Goal: Information Seeking & Learning: Understand process/instructions

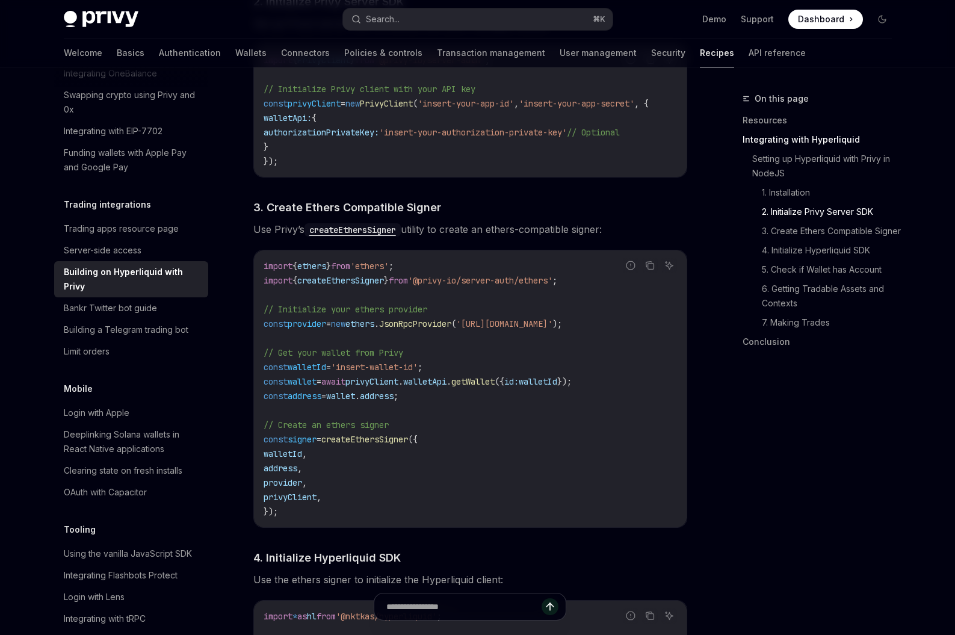
scroll to position [787, 0]
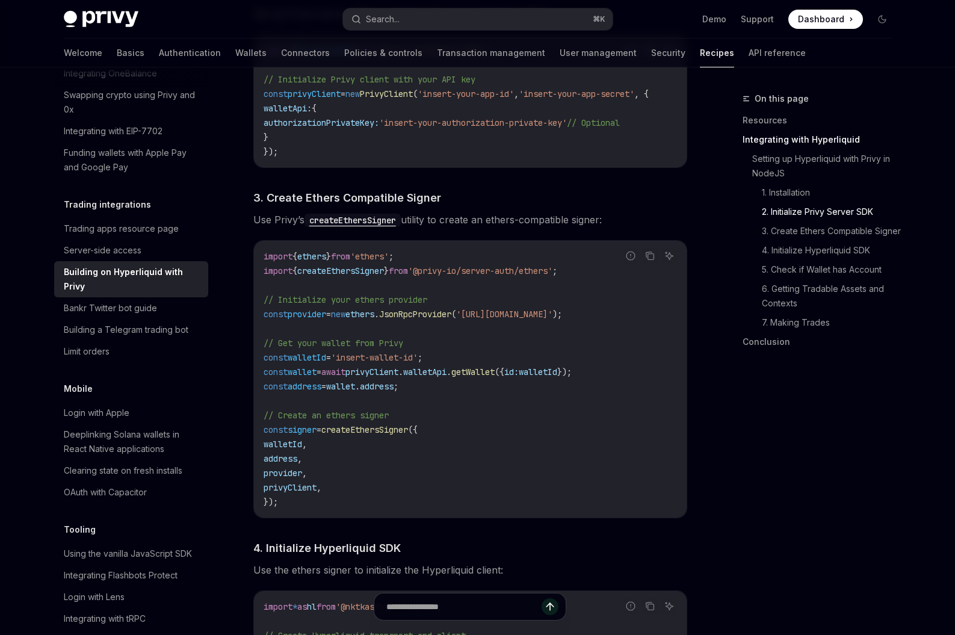
click at [396, 435] on span "createEthersSigner" at bounding box center [364, 429] width 87 height 11
click at [408, 435] on span "createEthersSigner" at bounding box center [364, 429] width 87 height 11
click at [494, 377] on span "getWallet" at bounding box center [472, 371] width 43 height 11
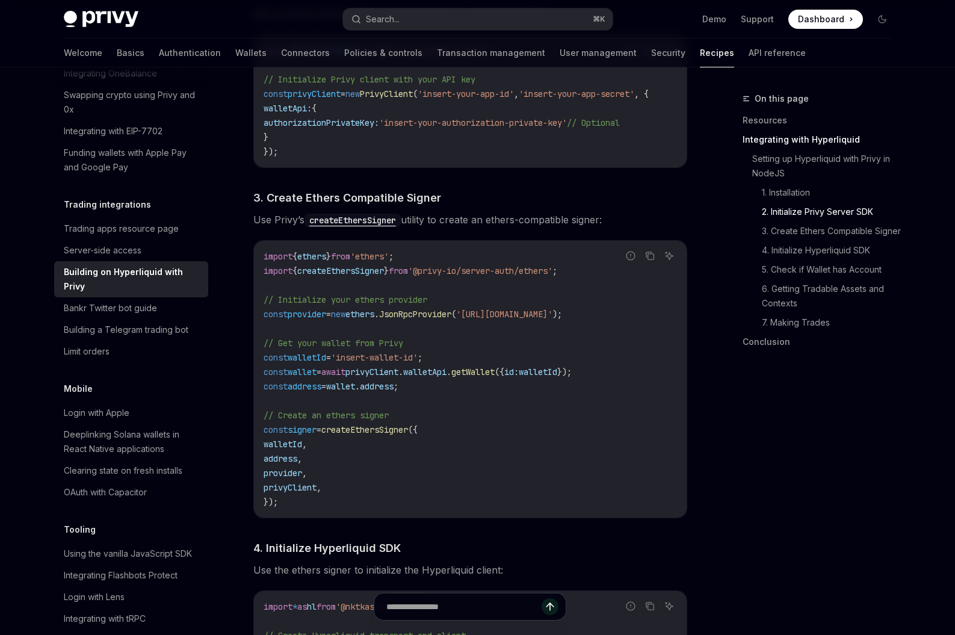
click at [528, 412] on code "import { ethers } from 'ethers' ; import { createEthersSigner } from '@privy-io…" at bounding box center [469, 379] width 413 height 260
click at [449, 319] on span "JsonRpcProvider" at bounding box center [415, 314] width 72 height 11
click at [486, 392] on code "import { ethers } from 'ethers' ; import { createEthersSigner } from '@privy-io…" at bounding box center [469, 379] width 413 height 260
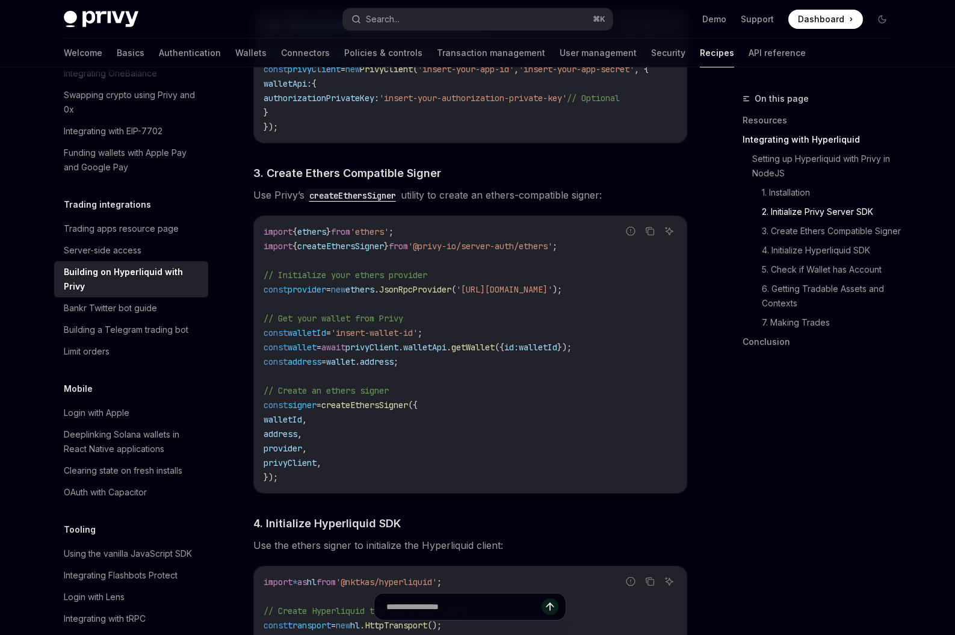
scroll to position [825, 0]
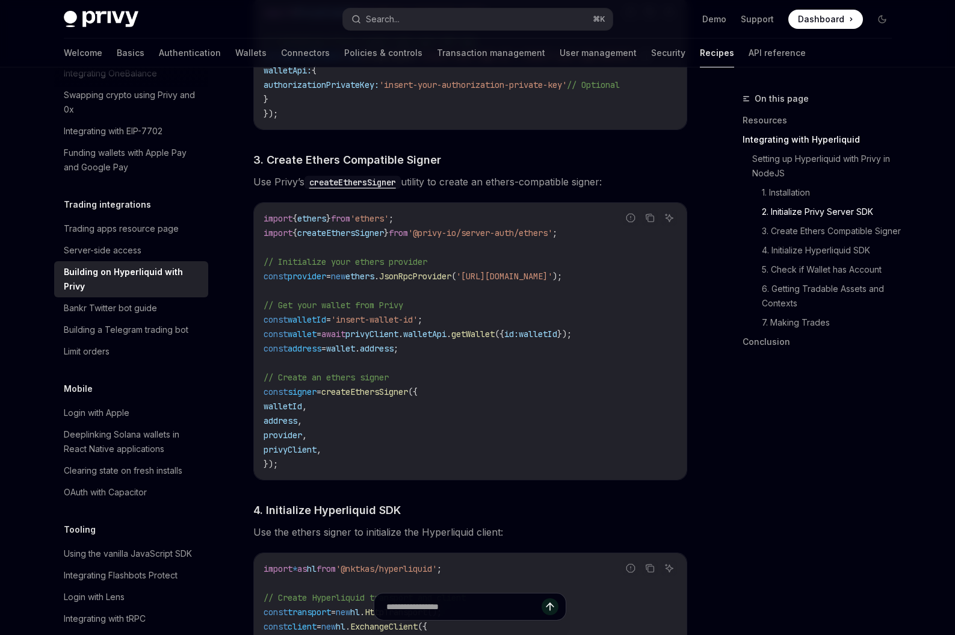
click at [398, 339] on span "privyClient" at bounding box center [371, 333] width 53 height 11
click at [415, 345] on code "import { ethers } from 'ethers' ; import { createEthersSigner } from '@privy-io…" at bounding box center [469, 341] width 413 height 260
click at [495, 387] on code "import { ethers } from 'ethers' ; import { createEthersSigner } from '@privy-io…" at bounding box center [469, 341] width 413 height 260
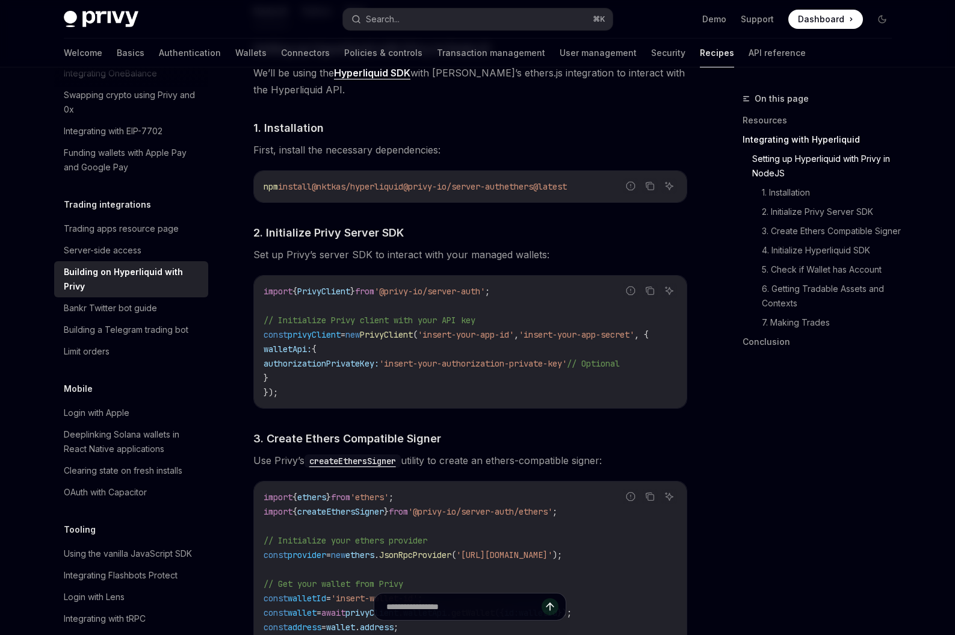
scroll to position [536, 0]
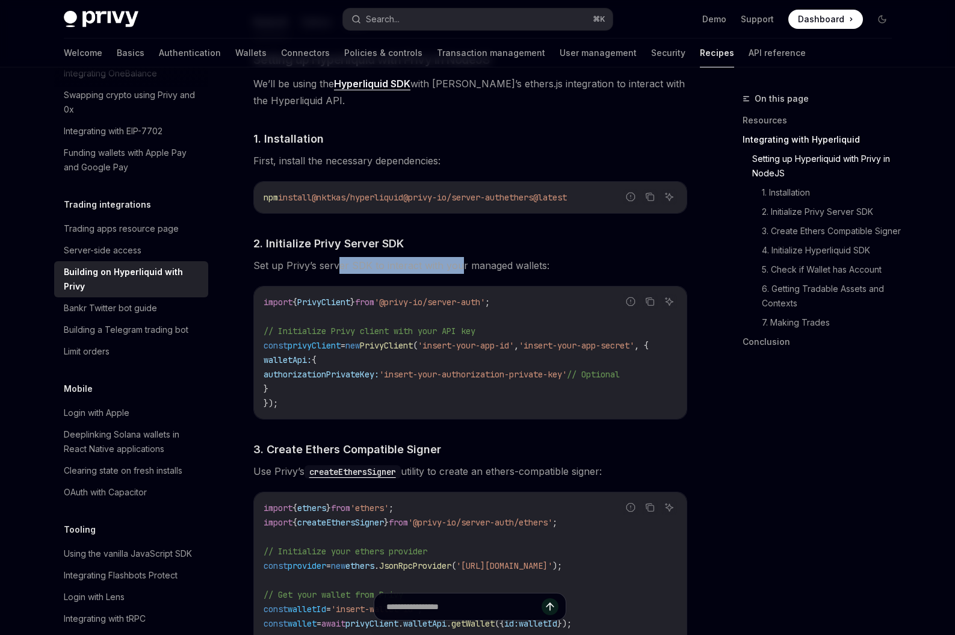
drag, startPoint x: 335, startPoint y: 268, endPoint x: 457, endPoint y: 269, distance: 122.1
click at [457, 269] on span "Set up Privy’s server SDK to interact with your managed wallets:" at bounding box center [470, 265] width 434 height 17
click at [467, 271] on span "Set up Privy’s server SDK to interact with your managed wallets:" at bounding box center [470, 265] width 434 height 17
drag, startPoint x: 472, startPoint y: 269, endPoint x: 381, endPoint y: 269, distance: 90.2
click at [381, 269] on span "Set up Privy’s server SDK to interact with your managed wallets:" at bounding box center [470, 265] width 434 height 17
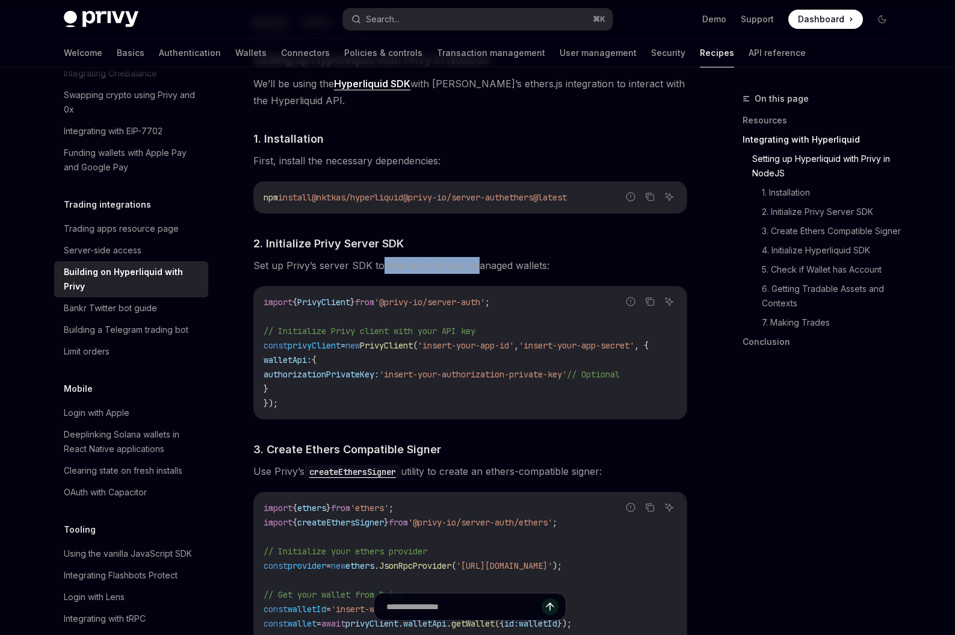
click at [408, 269] on span "Set up Privy’s server SDK to interact with your managed wallets:" at bounding box center [470, 265] width 434 height 17
click at [451, 273] on span "Set up Privy’s server SDK to interact with your managed wallets:" at bounding box center [470, 265] width 434 height 17
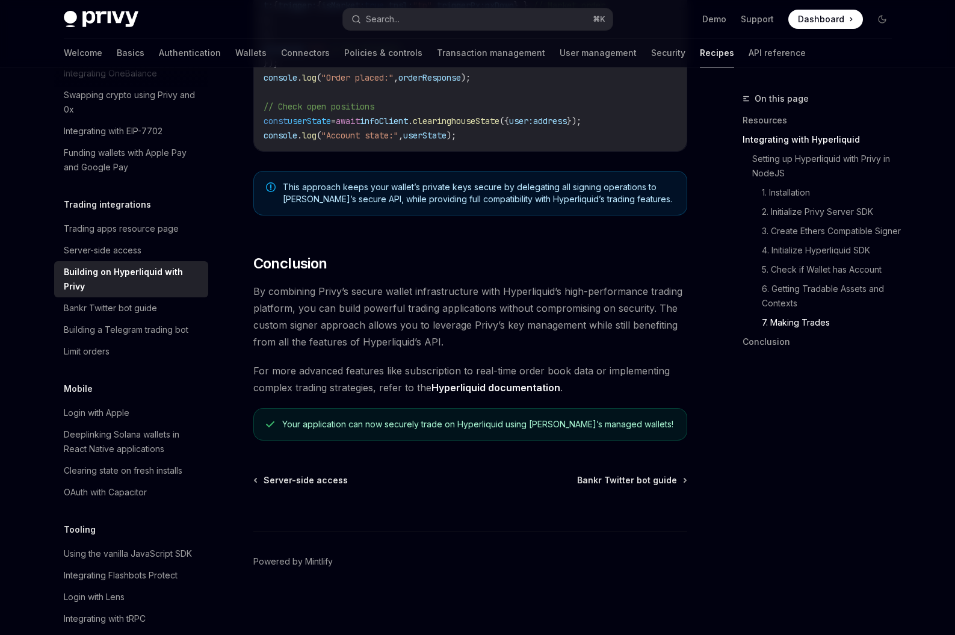
scroll to position [2353, 0]
click at [499, 394] on link "Hyperliquid documentation" at bounding box center [495, 387] width 129 height 13
click at [452, 333] on span "By combining Privy’s secure wallet infrastructure with Hyperliquid’s high-perfo…" at bounding box center [470, 316] width 434 height 67
click at [432, 348] on span "By combining Privy’s secure wallet infrastructure with Hyperliquid’s high-perfo…" at bounding box center [470, 316] width 434 height 67
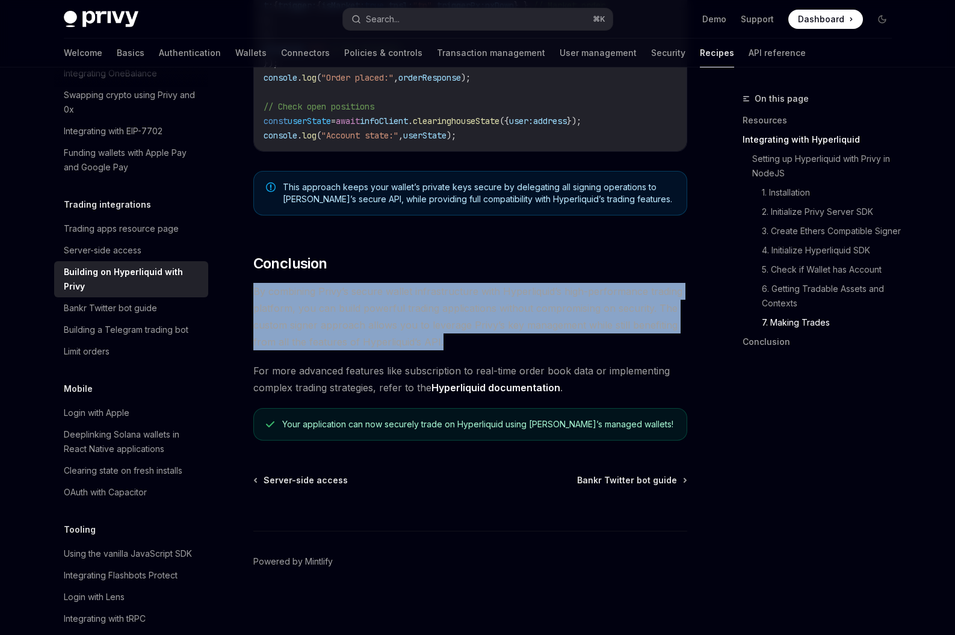
drag, startPoint x: 446, startPoint y: 348, endPoint x: 249, endPoint y: 297, distance: 203.8
click at [443, 350] on span "By combining Privy’s secure wallet infrastructure with Hyperliquid’s high-perfo…" at bounding box center [470, 316] width 434 height 67
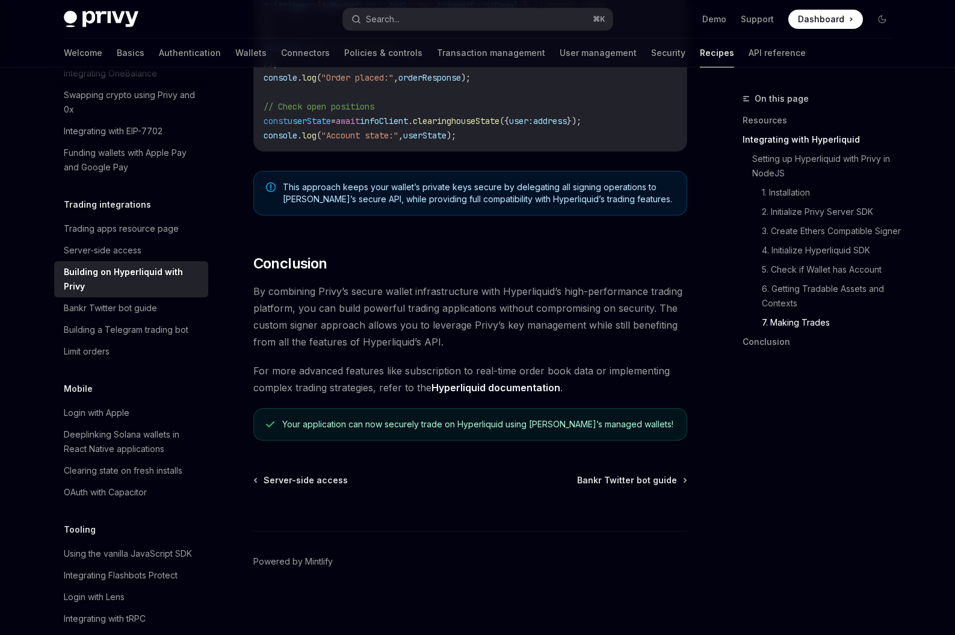
click at [125, 294] on div "Building on Hyperliquid with Privy" at bounding box center [132, 279] width 137 height 29
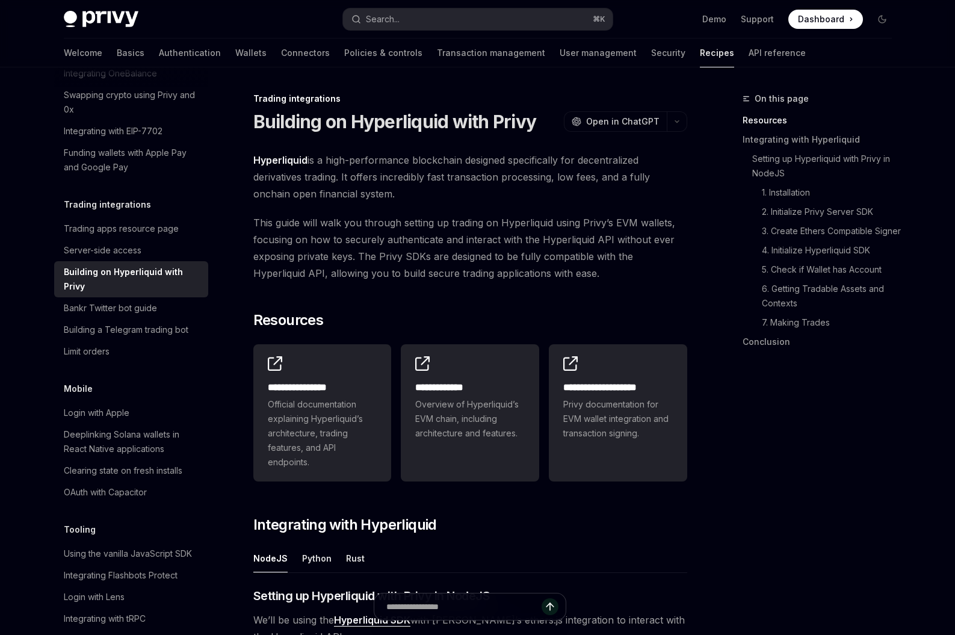
click at [161, 294] on div "Building on Hyperliquid with Privy" at bounding box center [132, 279] width 137 height 29
type textarea "*"
click at [504, 256] on span "This guide will walk you through setting up trading on Hyperliquid using Privy’…" at bounding box center [470, 247] width 434 height 67
click at [504, 271] on span "This guide will walk you through setting up trading on Hyperliquid using Privy’…" at bounding box center [470, 247] width 434 height 67
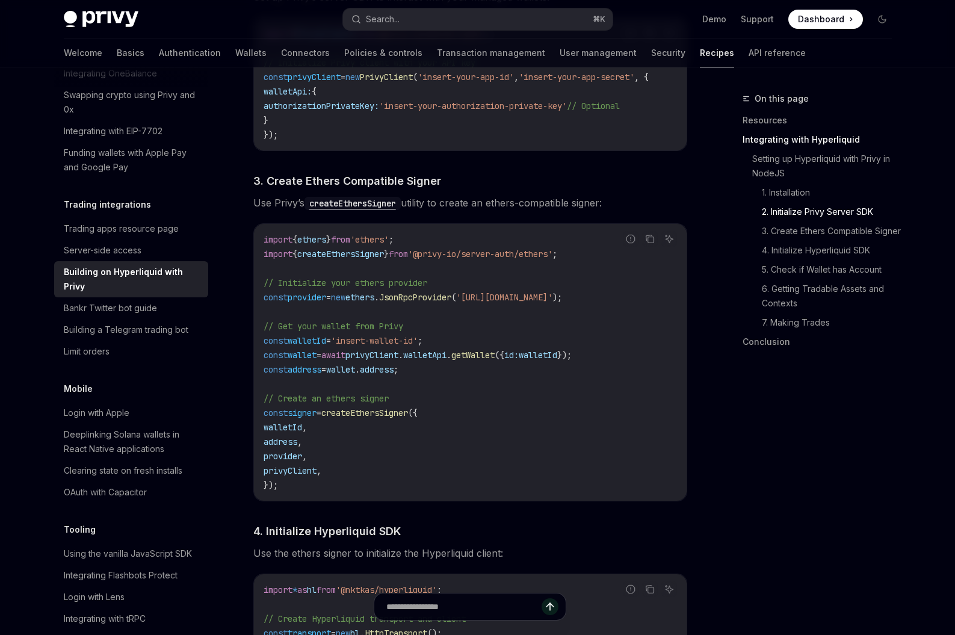
scroll to position [807, 0]
click at [429, 295] on span "JsonRpcProvider" at bounding box center [415, 294] width 72 height 11
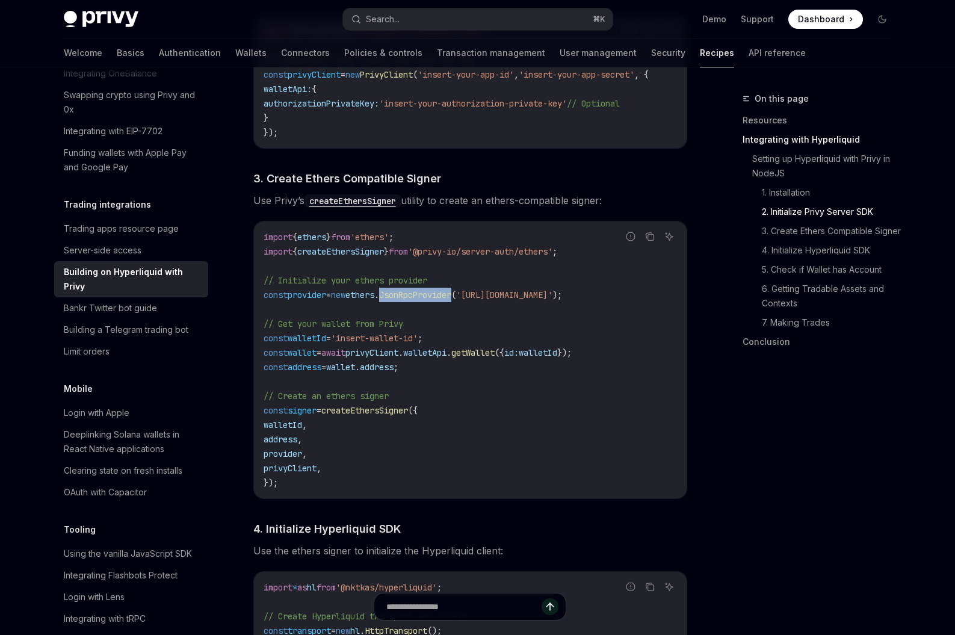
click at [429, 295] on span "JsonRpcProvider" at bounding box center [415, 294] width 72 height 11
click at [447, 374] on code "import { ethers } from 'ethers' ; import { createEthersSigner } from '@privy-io…" at bounding box center [469, 360] width 413 height 260
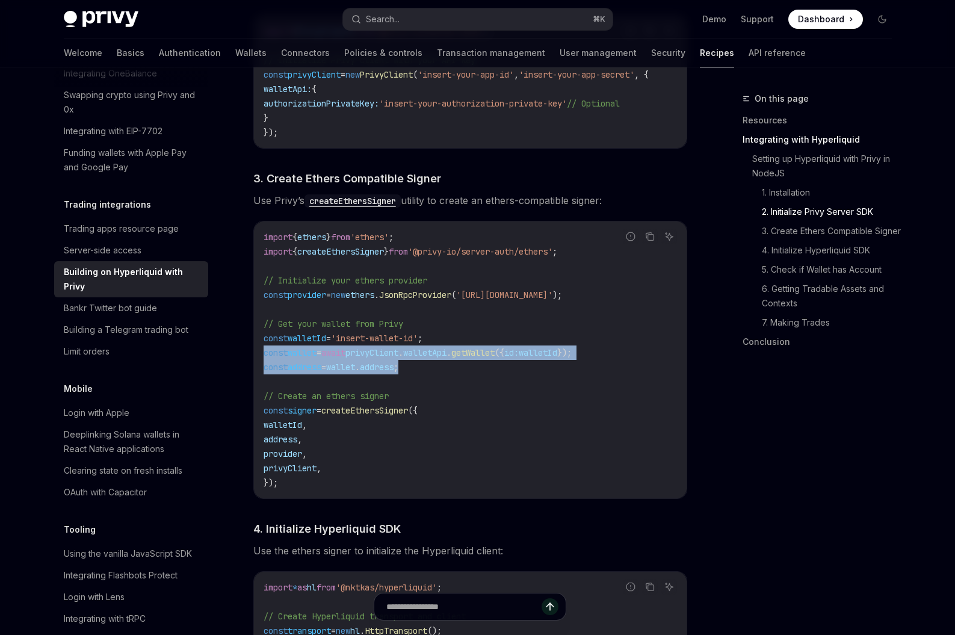
drag, startPoint x: 451, startPoint y: 374, endPoint x: 263, endPoint y: 360, distance: 188.2
click at [263, 360] on code "import { ethers } from 'ethers' ; import { createEthersSigner } from '@privy-io…" at bounding box center [469, 360] width 413 height 260
click at [318, 367] on span "address" at bounding box center [305, 367] width 34 height 11
drag, startPoint x: 430, startPoint y: 369, endPoint x: 256, endPoint y: 364, distance: 173.3
click at [256, 364] on div "import { ethers } from 'ethers' ; import { createEthersSigner } from '@privy-io…" at bounding box center [470, 359] width 433 height 277
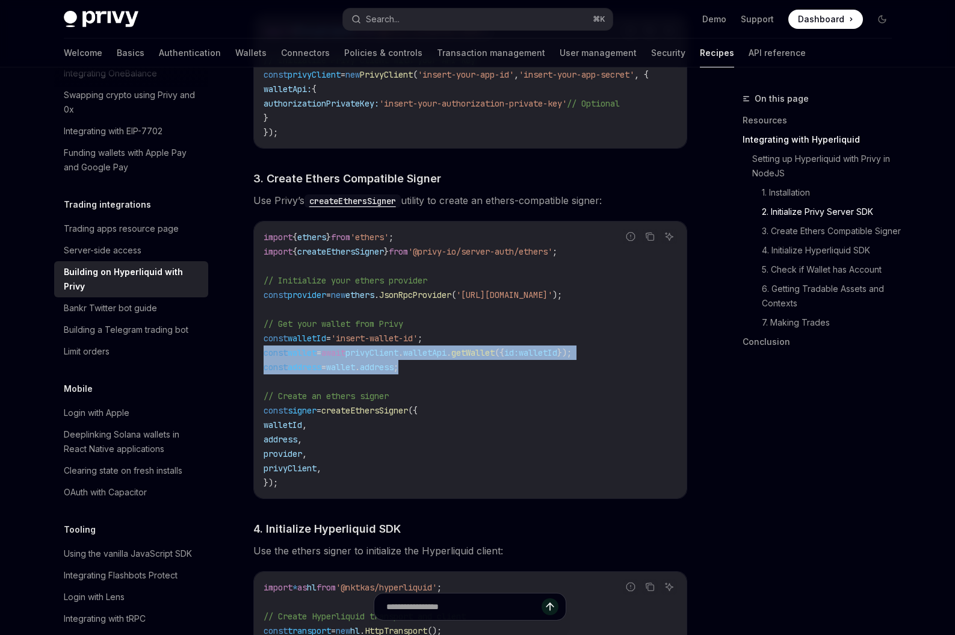
click at [315, 369] on span "address" at bounding box center [305, 367] width 34 height 11
drag, startPoint x: 416, startPoint y: 369, endPoint x: 252, endPoint y: 356, distance: 164.7
click at [321, 371] on span "address" at bounding box center [305, 367] width 34 height 11
